Goal: Task Accomplishment & Management: Use online tool/utility

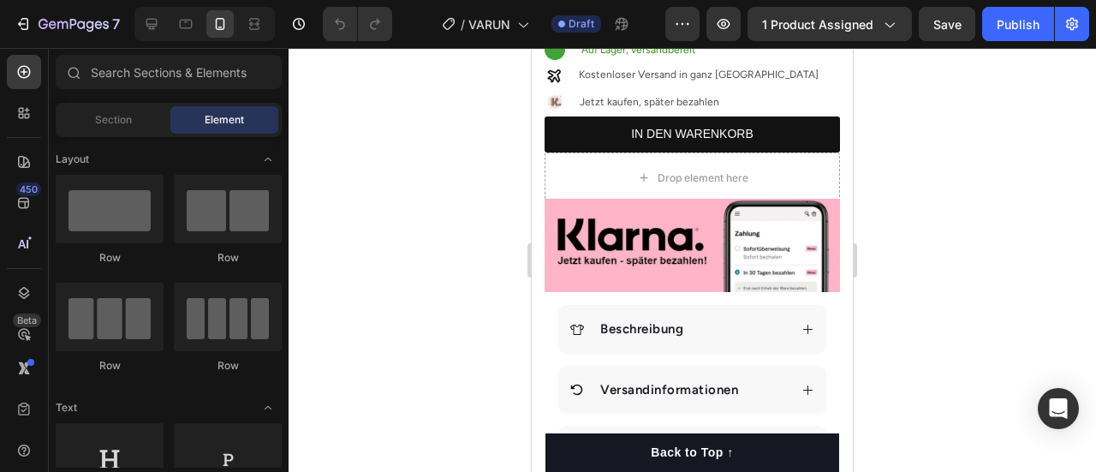
scroll to position [323, 0]
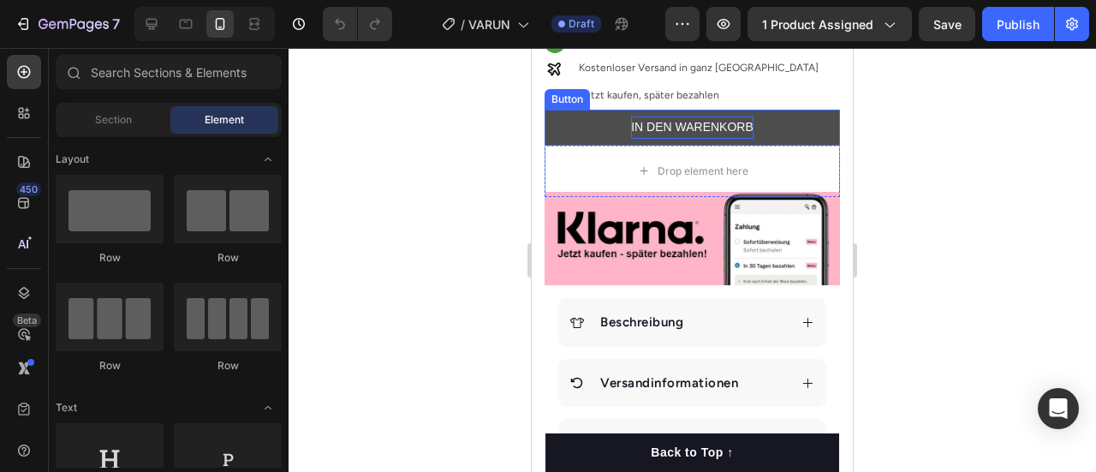
click at [689, 125] on p "IN DEN WARENKORB" at bounding box center [692, 126] width 122 height 21
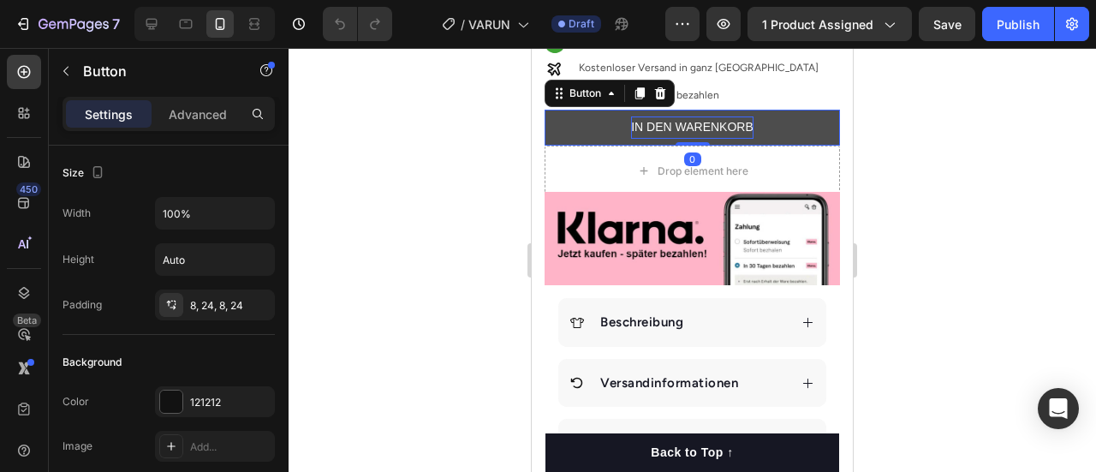
click at [676, 122] on p "IN DEN WARENKORB" at bounding box center [692, 126] width 122 height 21
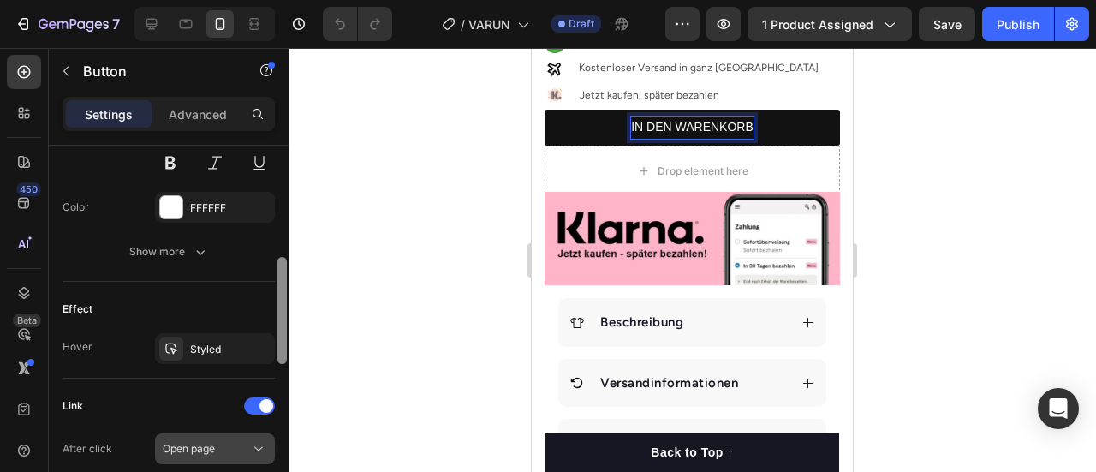
drag, startPoint x: 283, startPoint y: 192, endPoint x: 259, endPoint y: 396, distance: 206.0
click at [259, 396] on div "Size Width 100% Height Auto Padding 8, 24, 8, 24 Background Color 121212 Image …" at bounding box center [169, 333] width 240 height 375
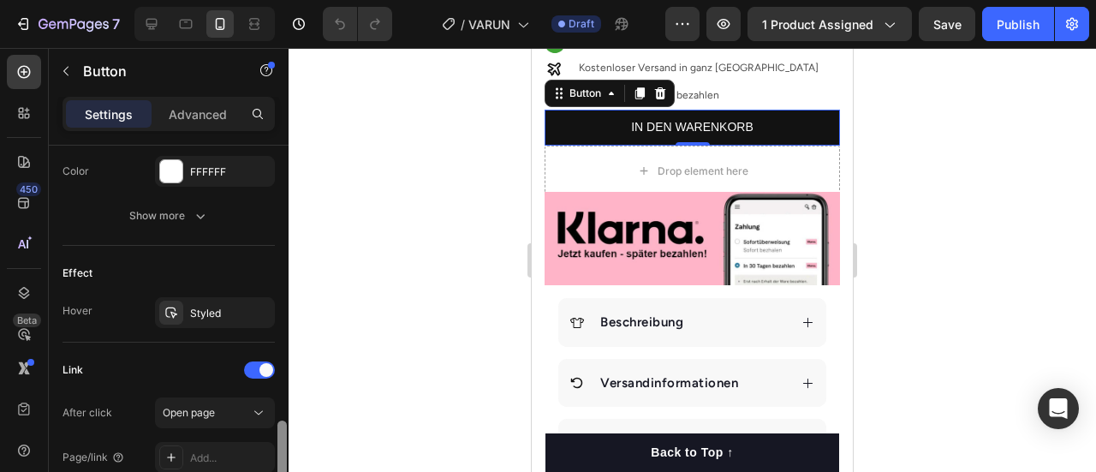
drag, startPoint x: 284, startPoint y: 395, endPoint x: 284, endPoint y: 413, distance: 18.0
click at [284, 420] on div at bounding box center [281, 473] width 9 height 107
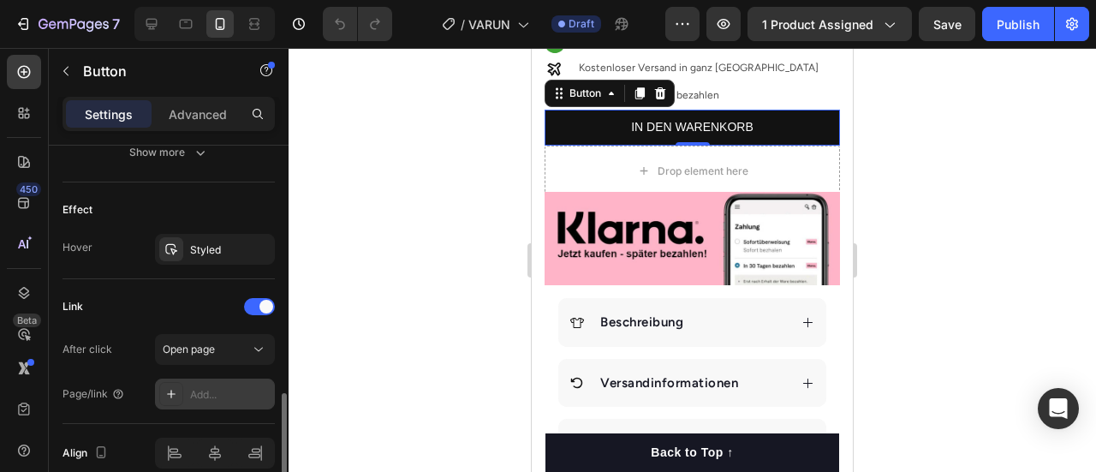
click at [211, 390] on div "Add..." at bounding box center [230, 394] width 80 height 15
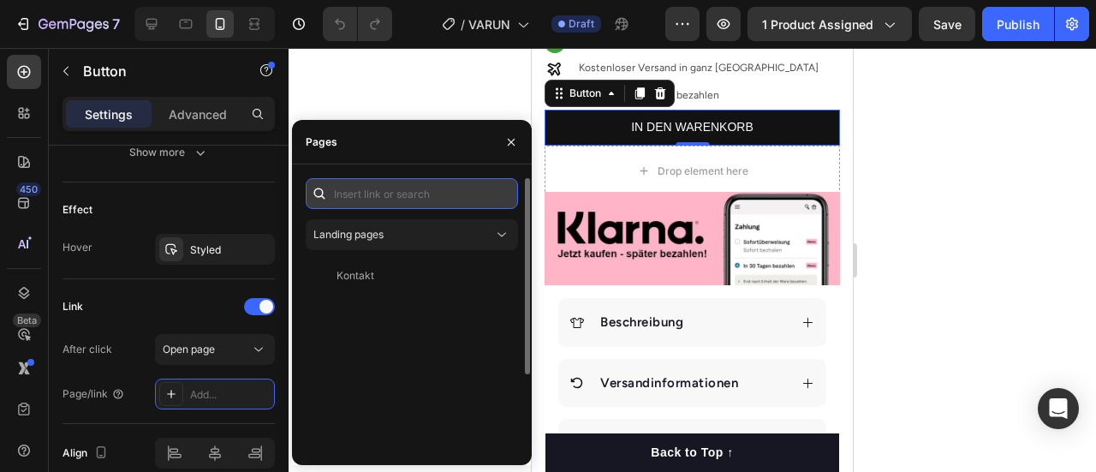
click at [395, 194] on input "text" at bounding box center [412, 193] width 212 height 31
paste input "[URL][DOMAIN_NAME]"
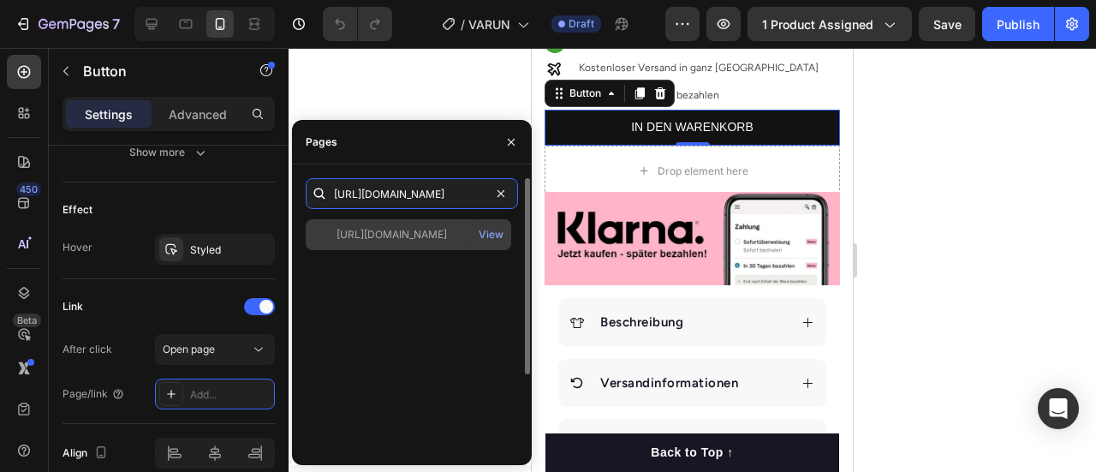
type input "[URL][DOMAIN_NAME]"
click at [436, 242] on div "[URL][DOMAIN_NAME] View" at bounding box center [408, 234] width 205 height 31
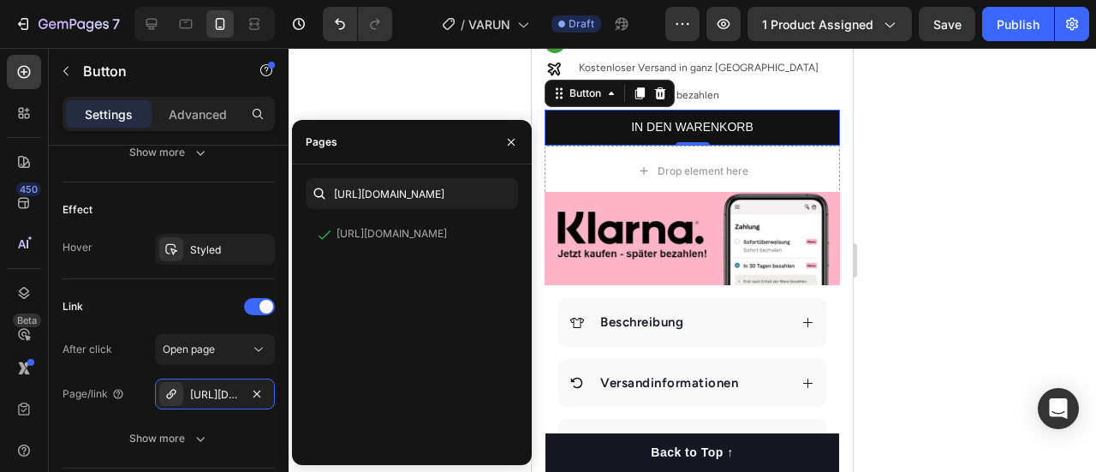
click at [448, 109] on div at bounding box center [692, 260] width 807 height 424
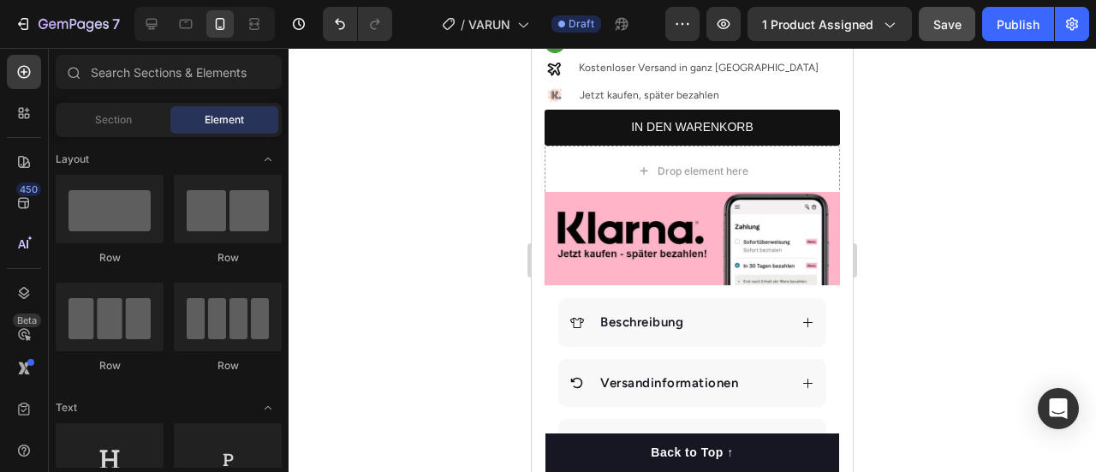
click at [950, 22] on span "Save" at bounding box center [947, 24] width 28 height 15
click at [1019, 31] on div "Publish" at bounding box center [1018, 24] width 43 height 18
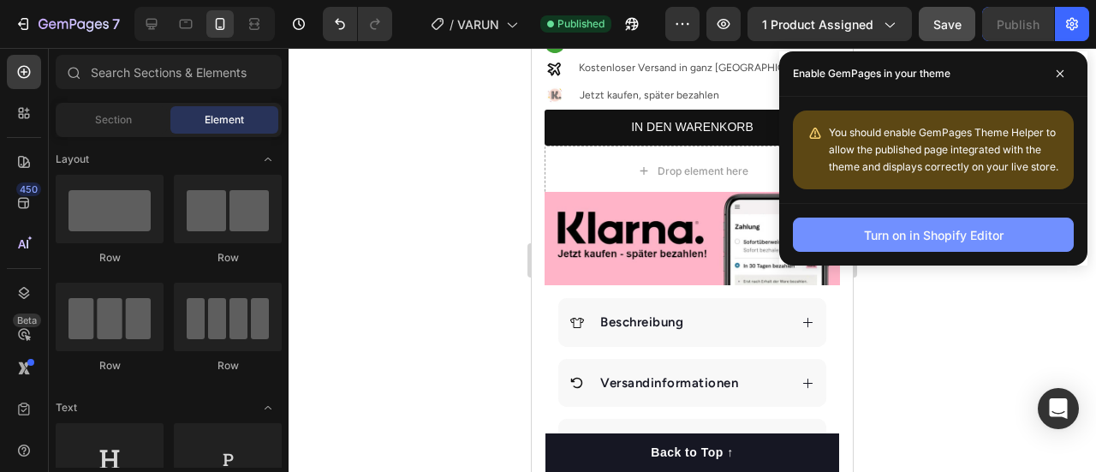
click at [955, 235] on div "Turn on in Shopify Editor" at bounding box center [934, 235] width 140 height 18
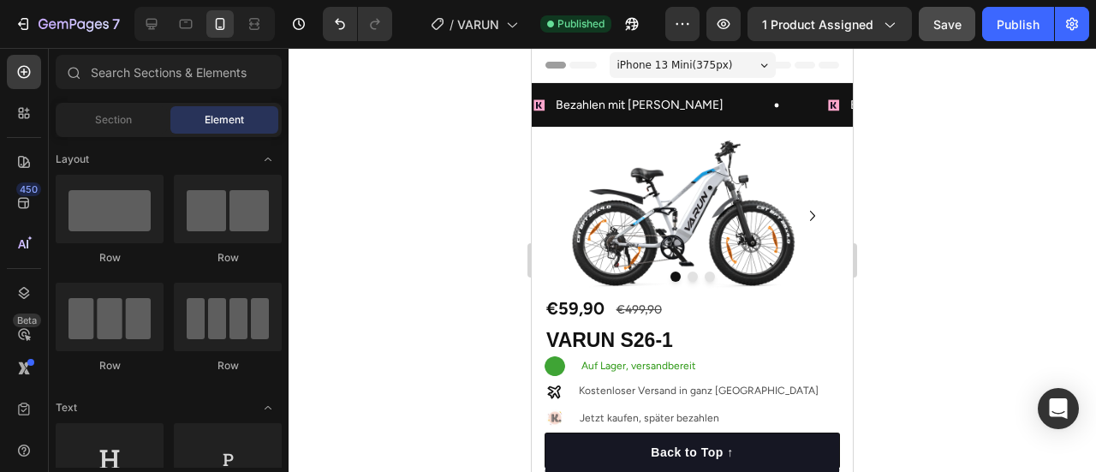
drag, startPoint x: 848, startPoint y: 107, endPoint x: 1381, endPoint y: 83, distance: 534.0
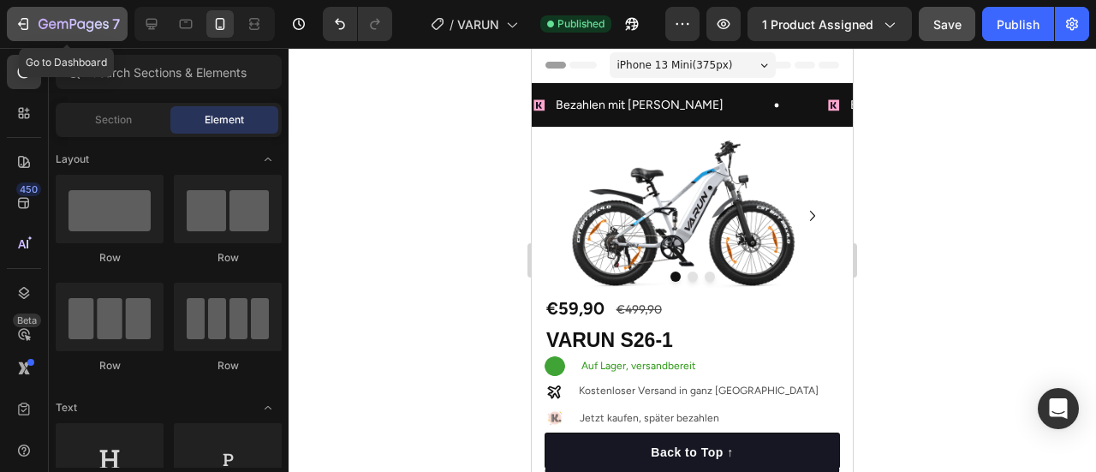
click at [24, 10] on button "7" at bounding box center [67, 24] width 121 height 34
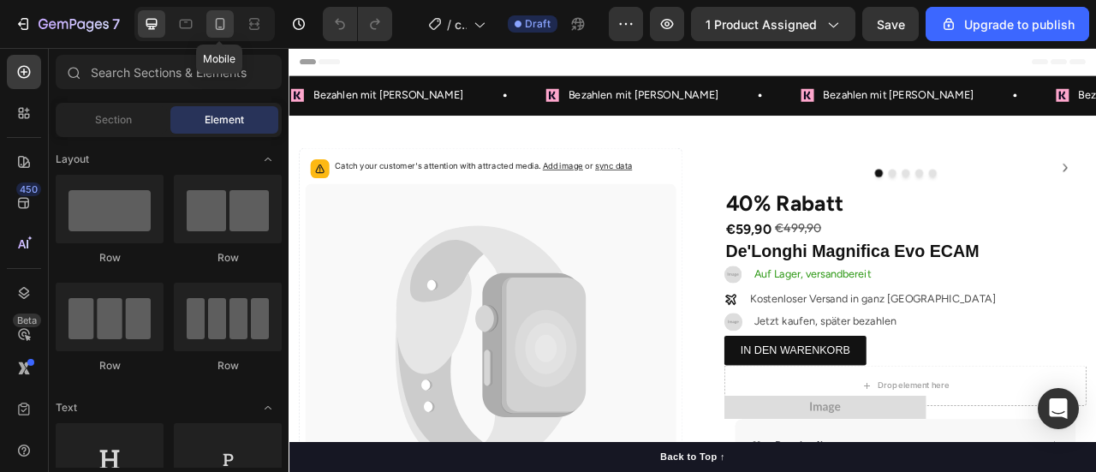
click at [213, 26] on icon at bounding box center [219, 23] width 17 height 17
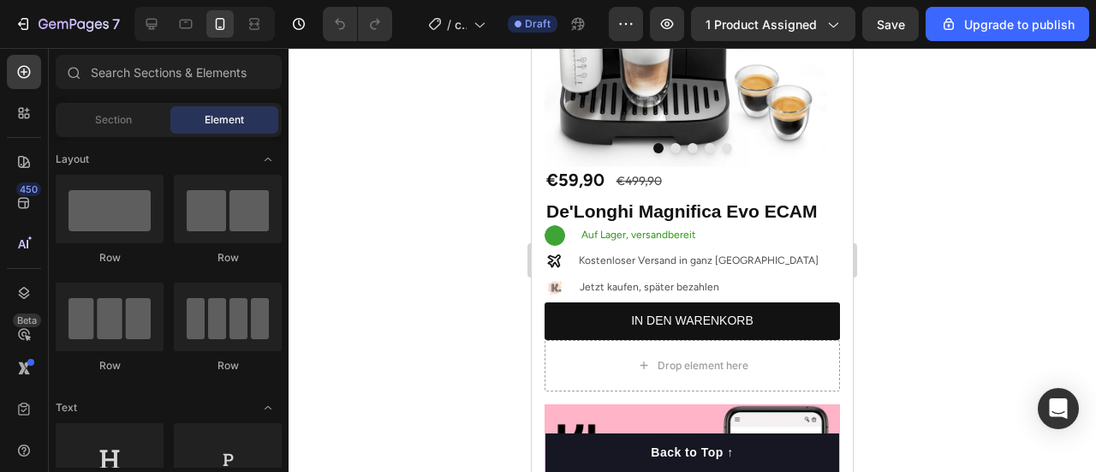
scroll to position [352, 0]
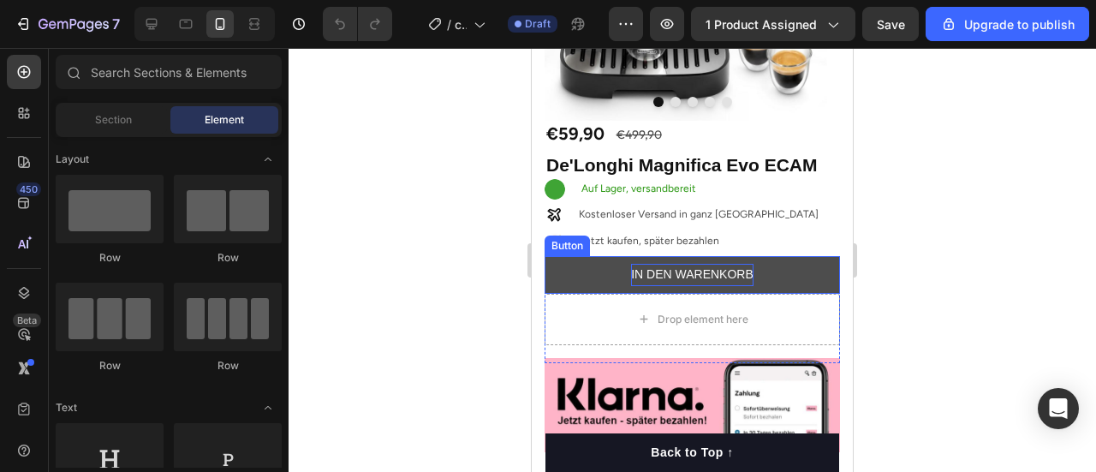
click at [692, 266] on p "IN DEN WARENKORB" at bounding box center [692, 274] width 122 height 21
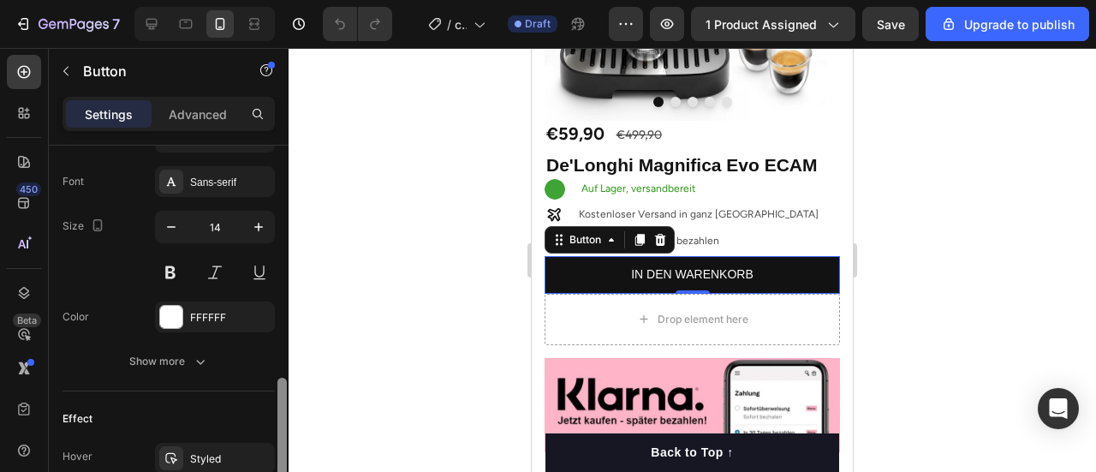
drag, startPoint x: 281, startPoint y: 176, endPoint x: 271, endPoint y: 378, distance: 203.2
click at [271, 378] on div "Size Width 100% Height 44 Padding 8, 24, 8, 24 Background Color 121212 Image Ad…" at bounding box center [169, 333] width 240 height 375
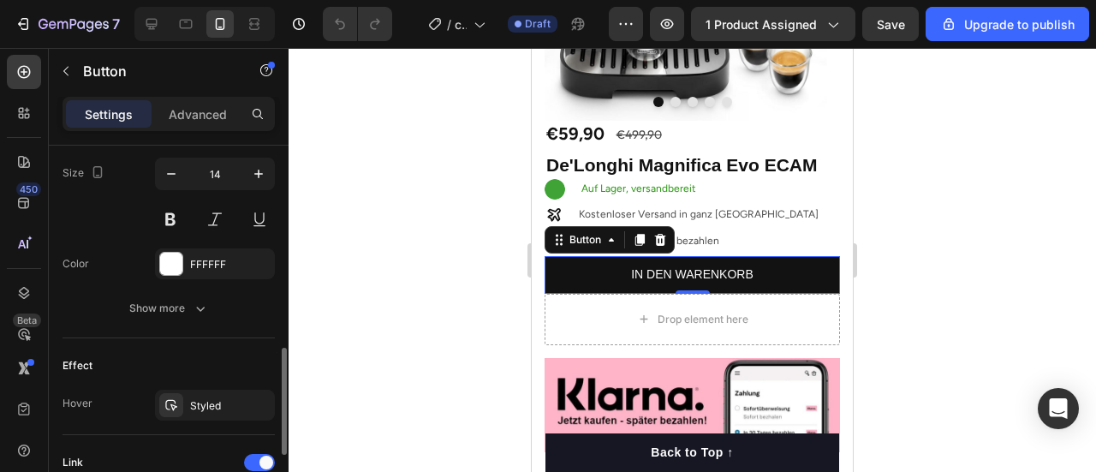
drag, startPoint x: 283, startPoint y: 387, endPoint x: 274, endPoint y: 440, distance: 53.8
click at [274, 440] on div "Size Width 100% Height 44 Padding 8, 24, 8, 24 Background Color 121212 Image Ad…" at bounding box center [169, 333] width 240 height 375
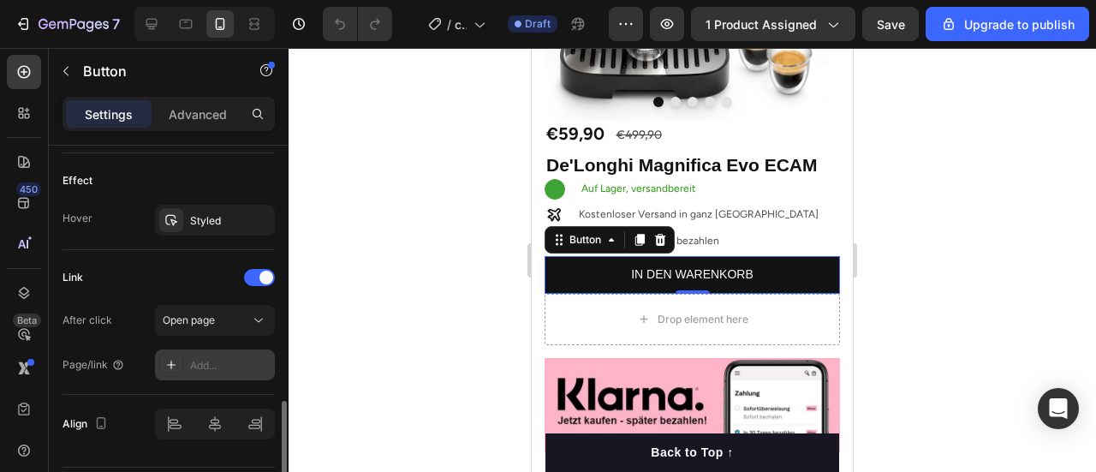
click at [211, 367] on div "Add..." at bounding box center [230, 365] width 80 height 15
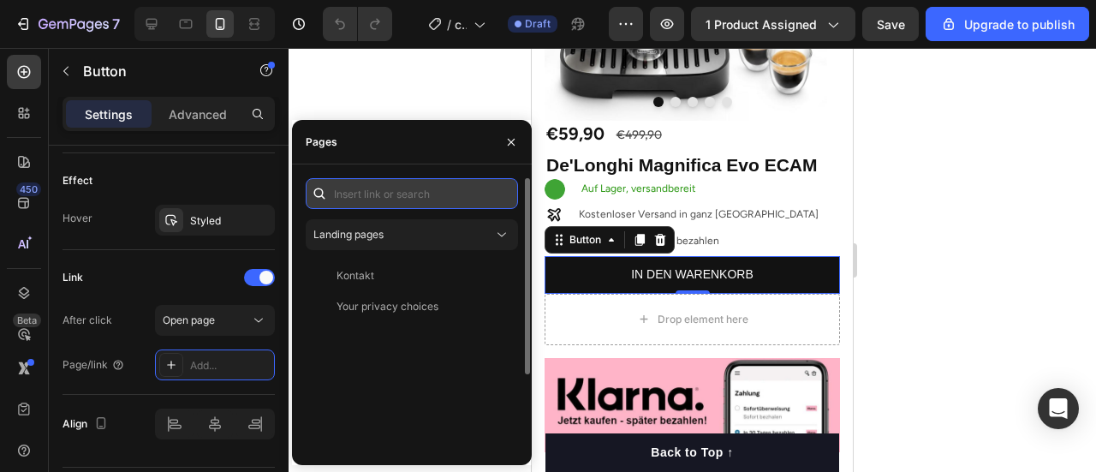
click at [353, 196] on input "text" at bounding box center [412, 193] width 212 height 31
paste input "https://dameli-shop.com/checkouts/cn/hWN2FustxHbw6i8PBZXTob0F?skip_shop_pay=true"
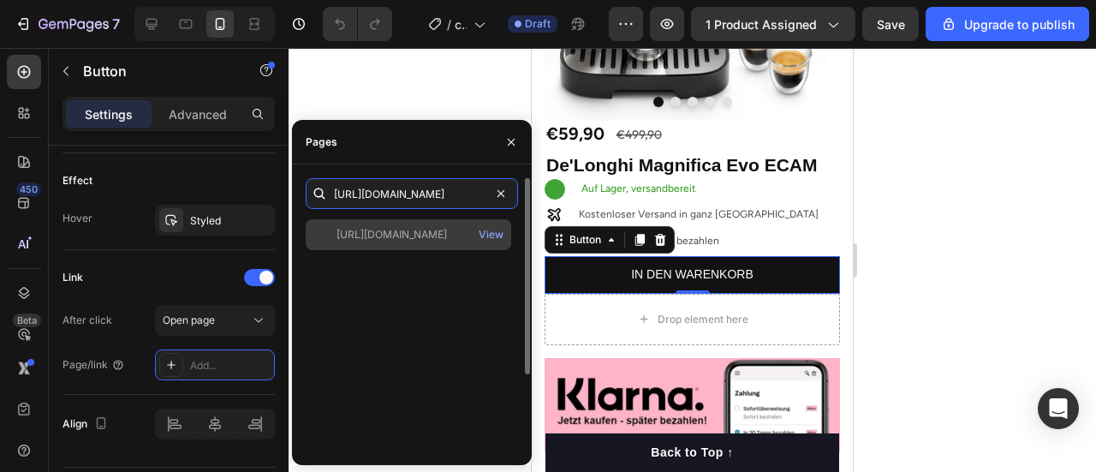
type input "https://dameli-shop.com/checkouts/cn/hWN2FustxHbw6i8PBZXTob0F?skip_shop_pay=true"
click at [390, 230] on div "https://dameli-shop.com/checkouts/cn/hWN2FustxHbw6i8PBZXTob0F?skip_shop_pay=true" at bounding box center [391, 234] width 110 height 15
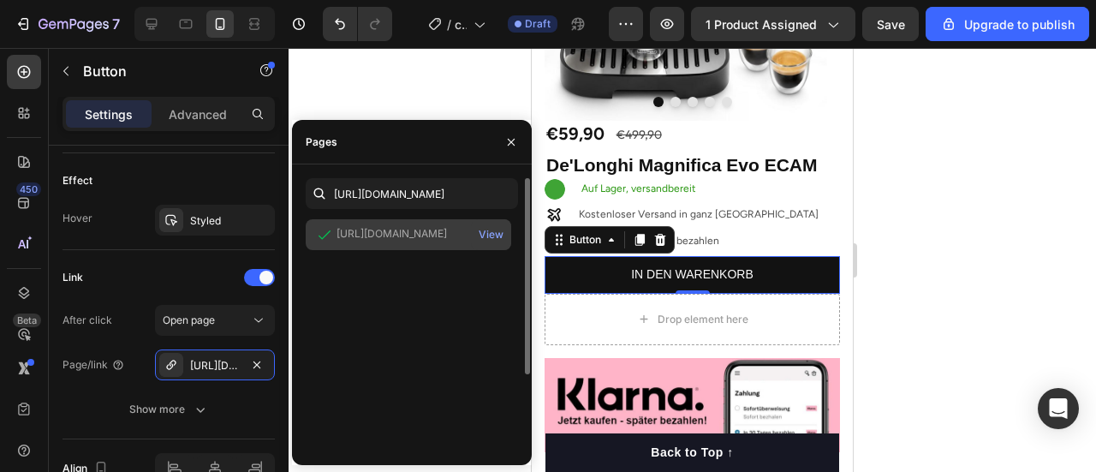
scroll to position [0, 0]
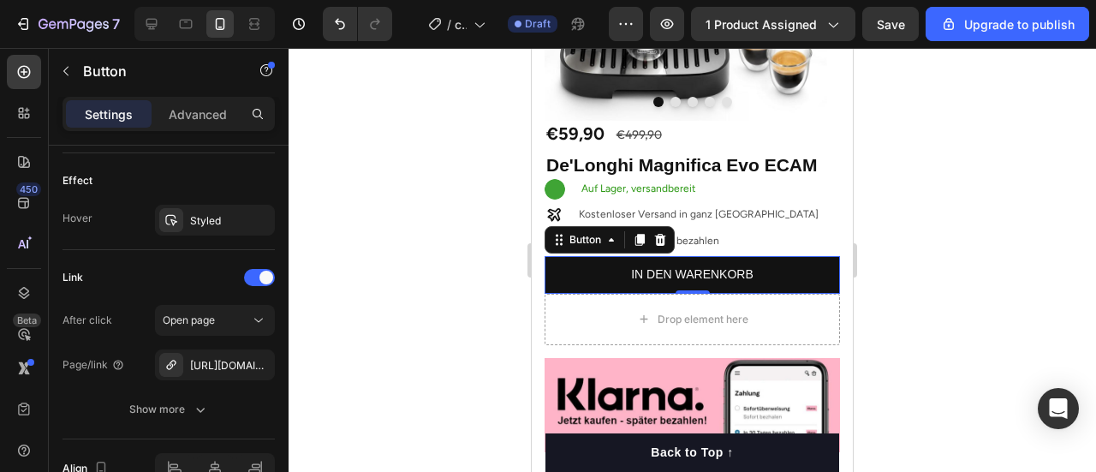
click at [405, 92] on div at bounding box center [692, 260] width 807 height 424
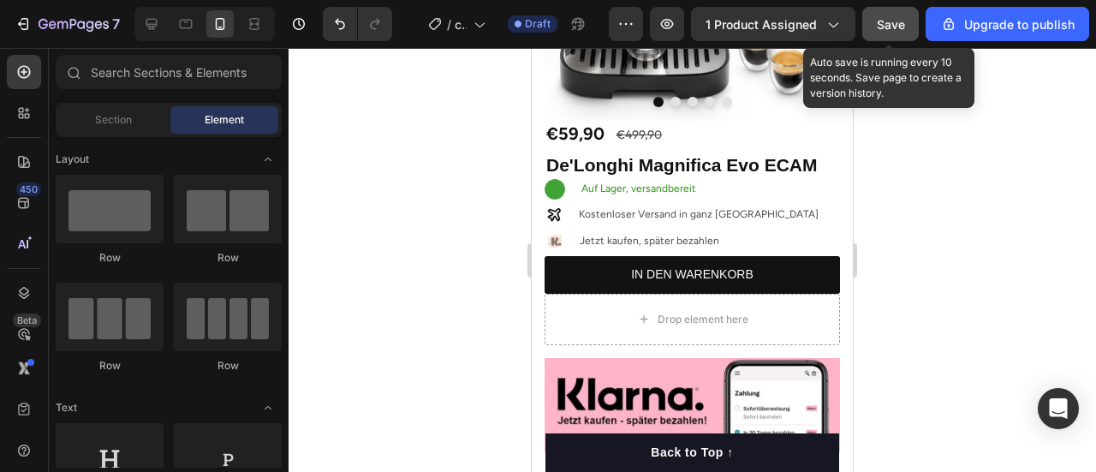
click at [896, 28] on span "Save" at bounding box center [891, 24] width 28 height 15
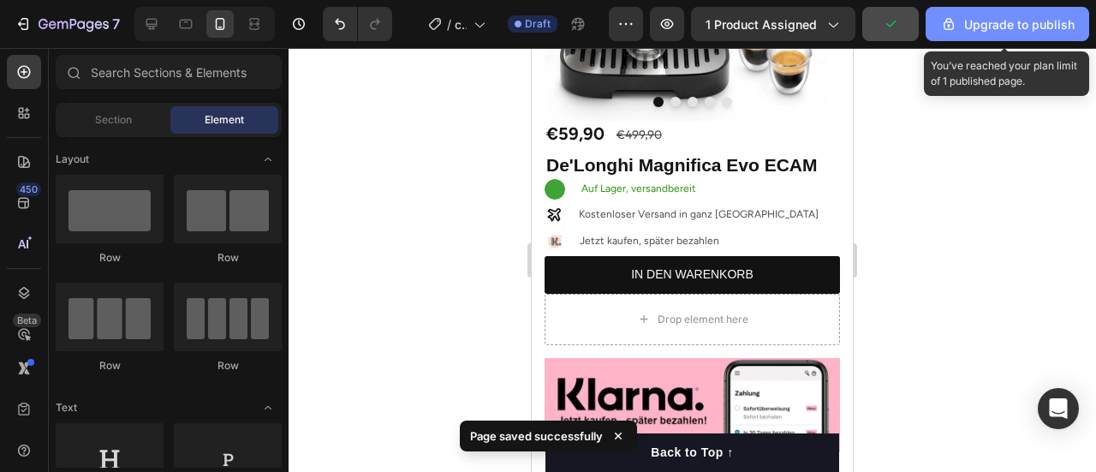
click at [968, 21] on div "Upgrade to publish" at bounding box center [1007, 24] width 134 height 18
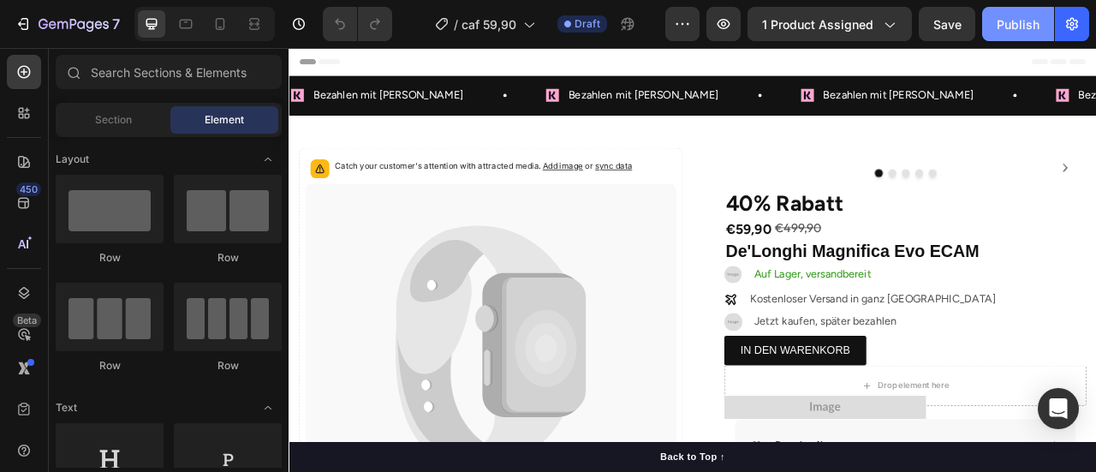
click at [990, 15] on button "Publish" at bounding box center [1018, 24] width 72 height 34
click at [21, 41] on div "7 Version history / caf 59,90 Published Preview 1 product assigned Save Publish" at bounding box center [548, 24] width 1096 height 49
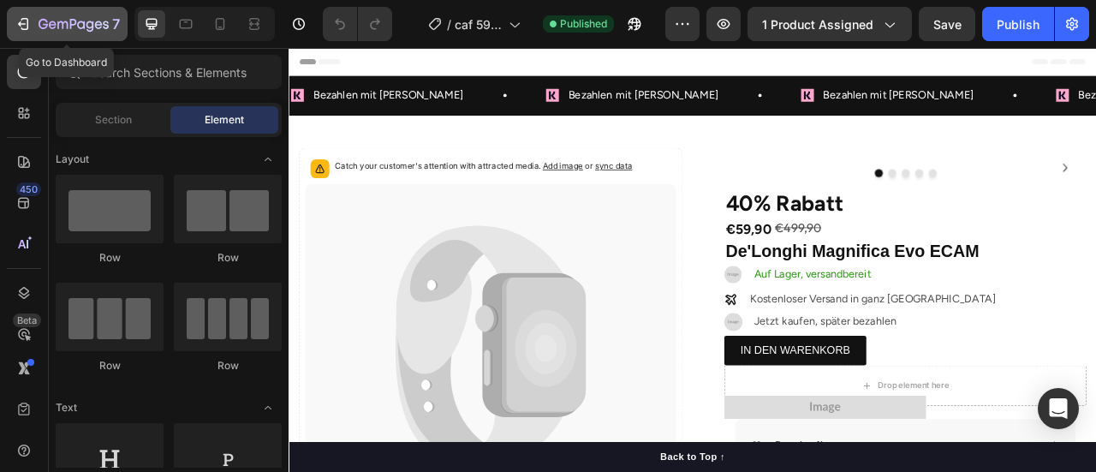
click at [21, 33] on div "7" at bounding box center [67, 24] width 105 height 21
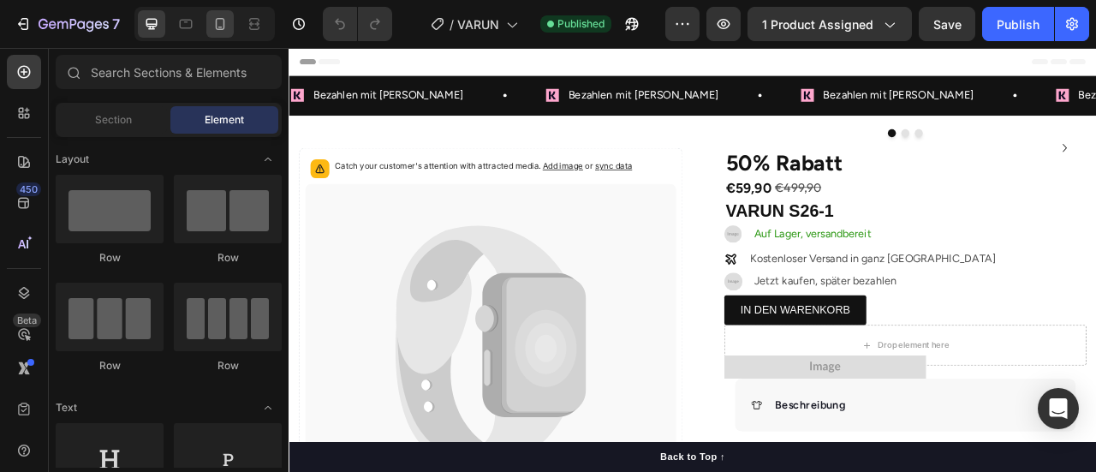
click at [214, 15] on icon at bounding box center [219, 23] width 17 height 17
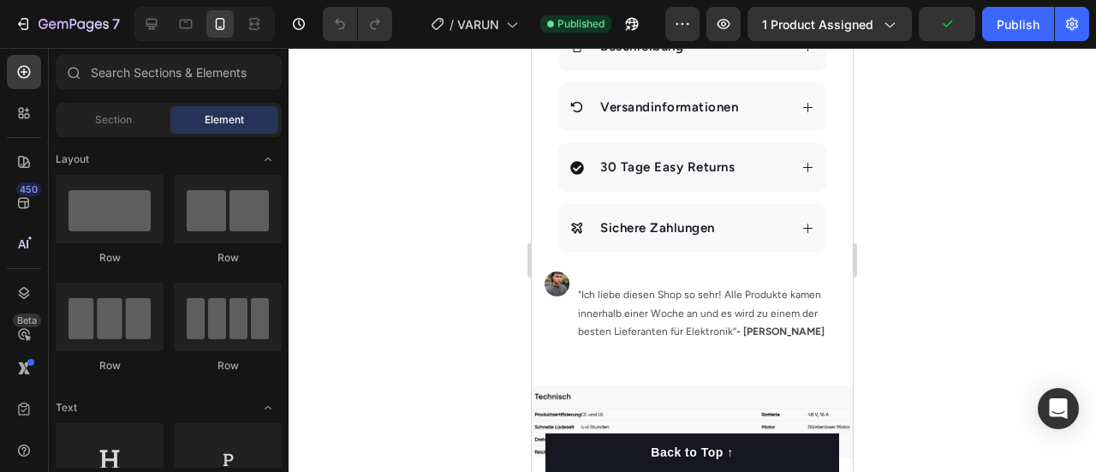
scroll to position [541, 0]
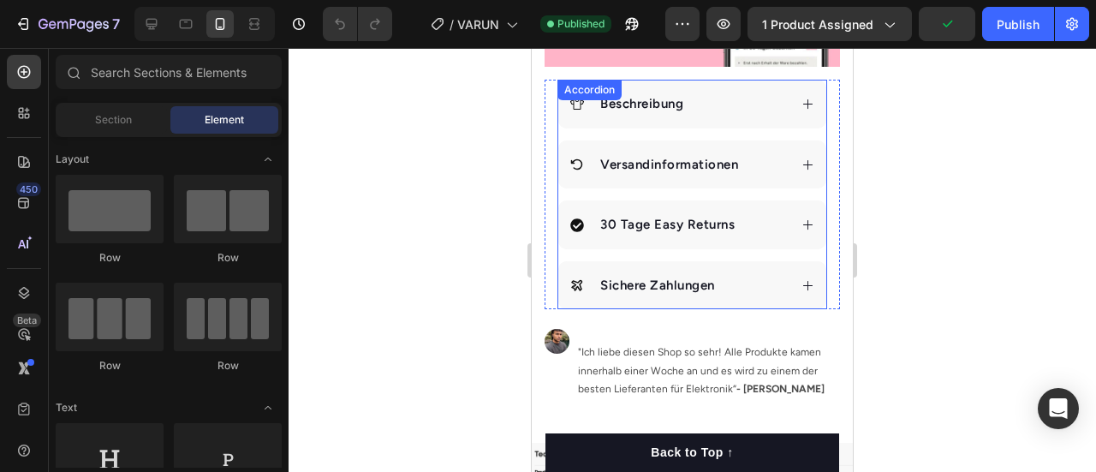
click at [717, 106] on div "Beschreibung" at bounding box center [678, 104] width 217 height 25
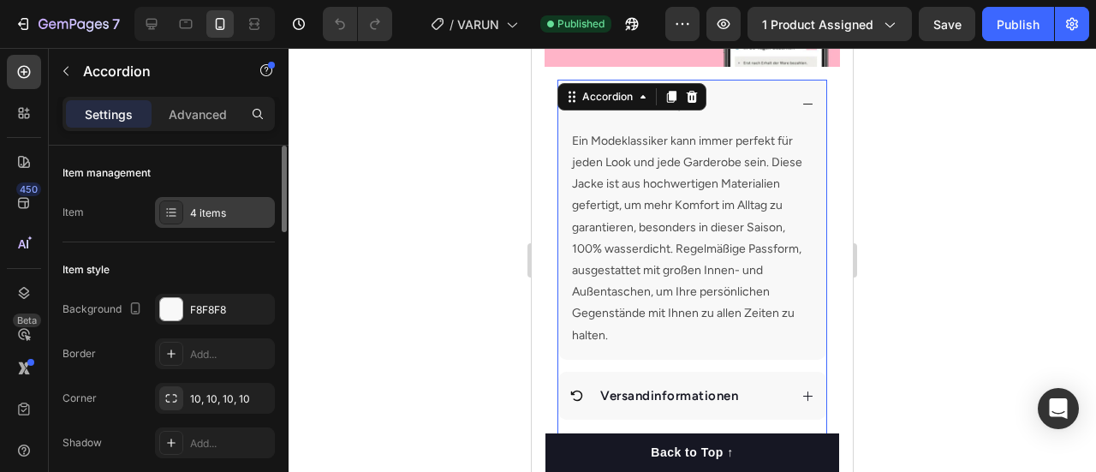
click at [241, 206] on div "4 items" at bounding box center [230, 212] width 80 height 15
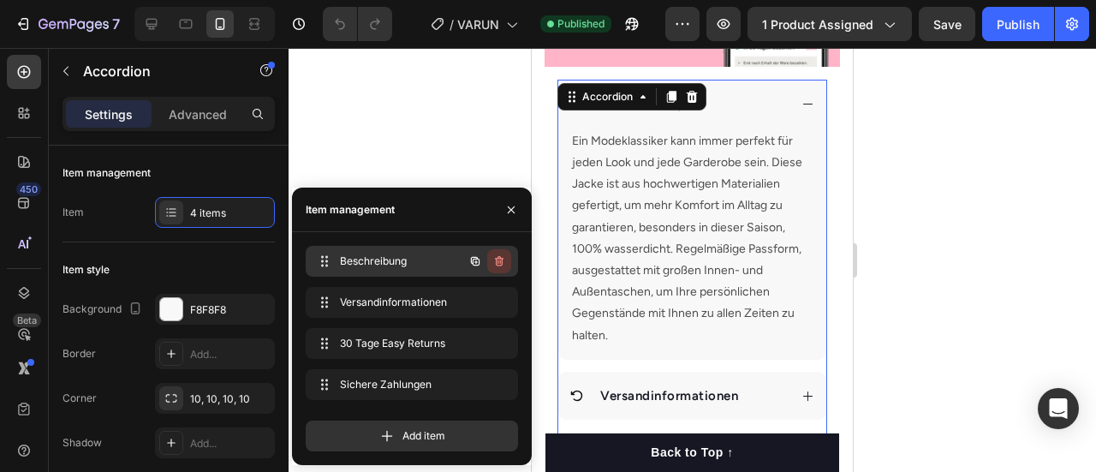
click at [497, 265] on icon "button" at bounding box center [499, 261] width 9 height 10
click at [497, 265] on div "Delete" at bounding box center [488, 260] width 32 height 15
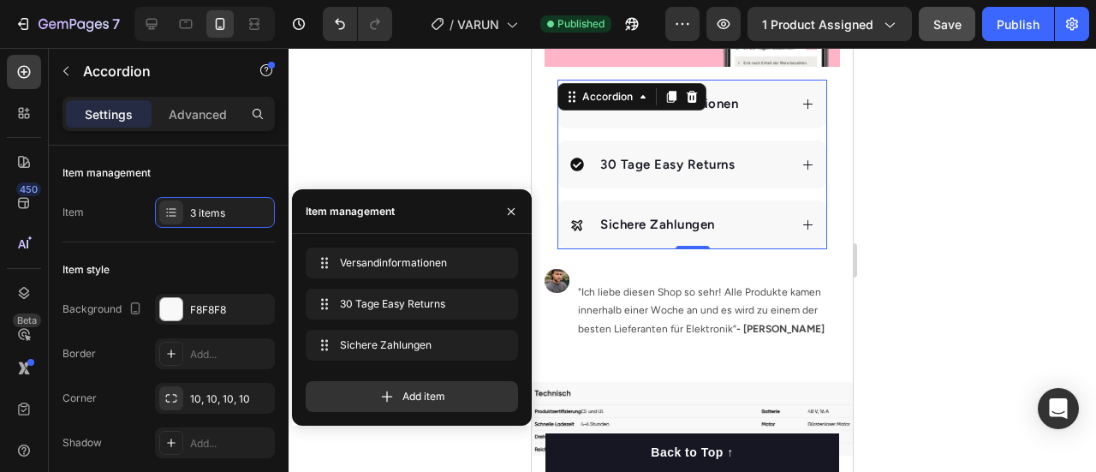
click at [938, 37] on button "Save" at bounding box center [947, 24] width 57 height 34
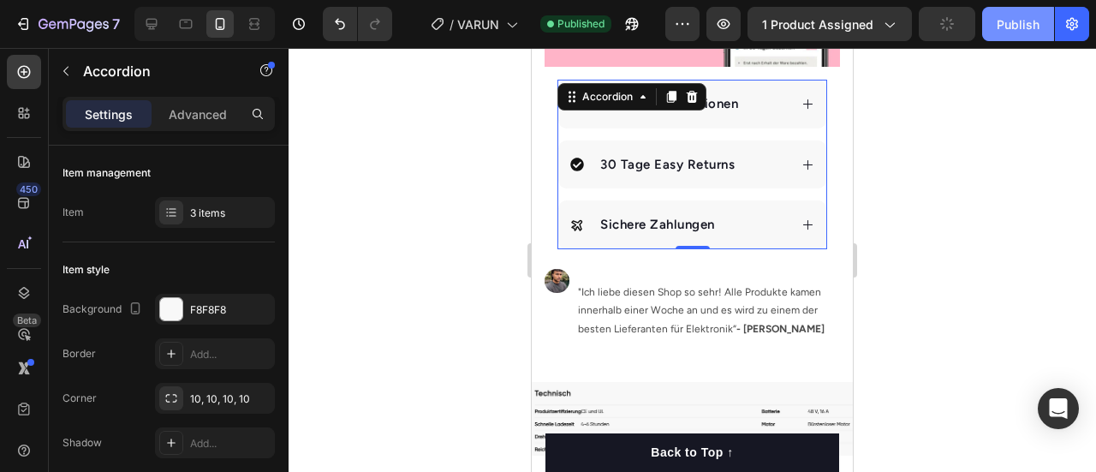
click at [1007, 30] on div "Publish" at bounding box center [1018, 24] width 43 height 18
